Goal: Download file/media

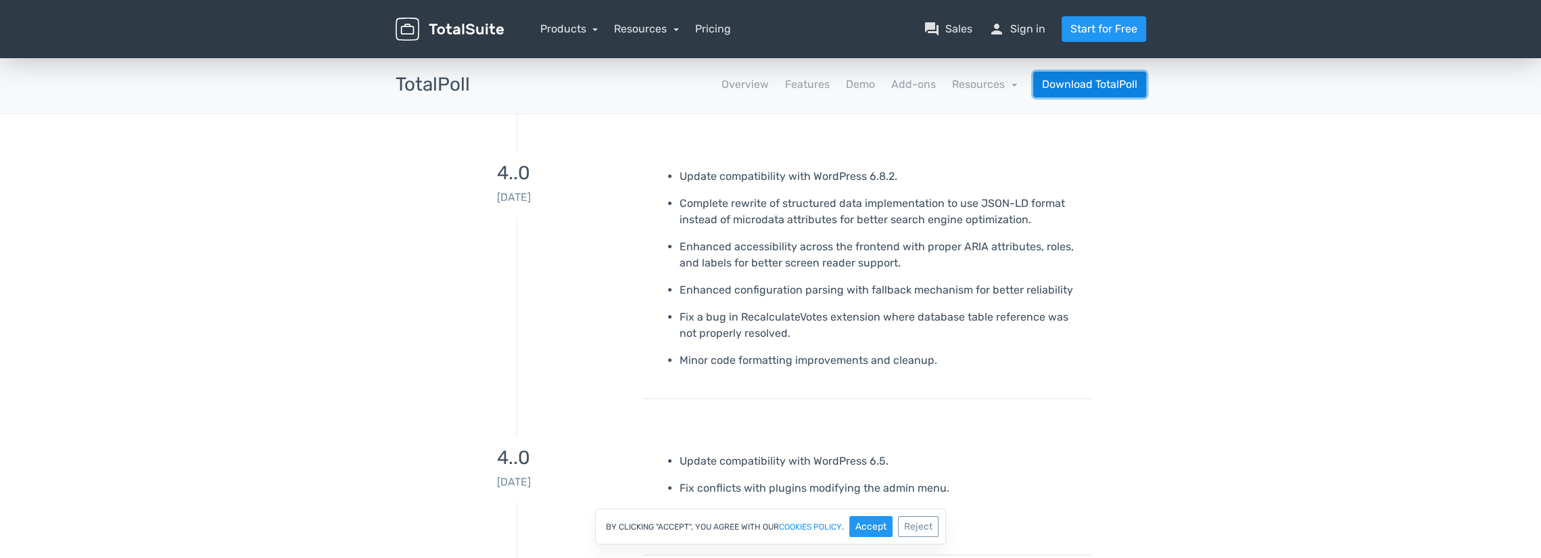
click at [1090, 87] on link "Download TotalPoll" at bounding box center [1089, 85] width 113 height 26
